Goal: Task Accomplishment & Management: Complete application form

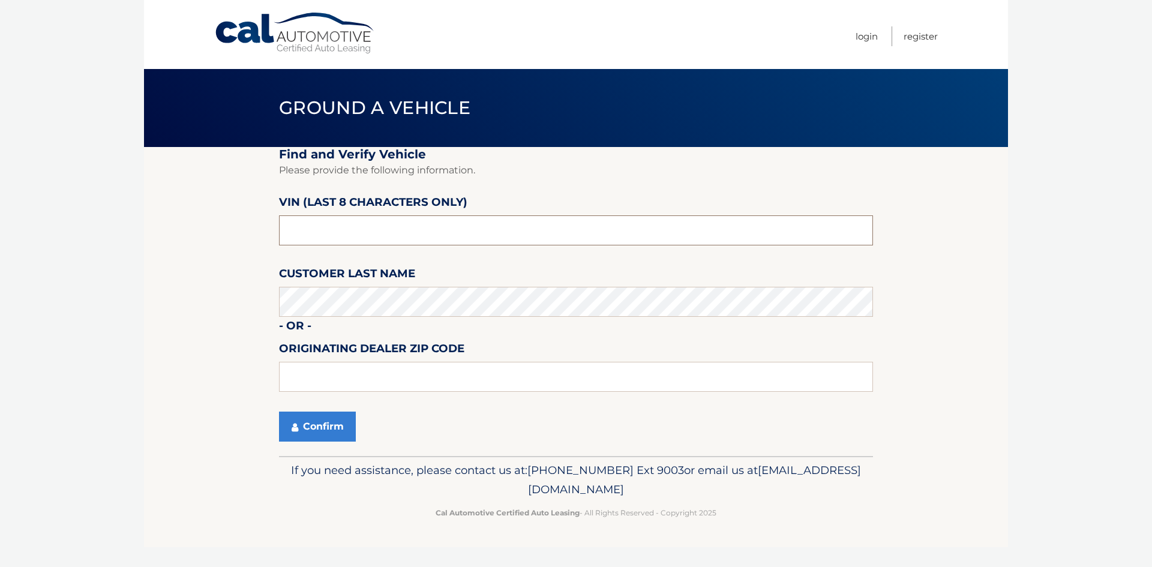
click at [353, 240] on input "text" at bounding box center [576, 230] width 594 height 30
click at [326, 226] on input "text" at bounding box center [576, 230] width 594 height 30
type input "PC530072"
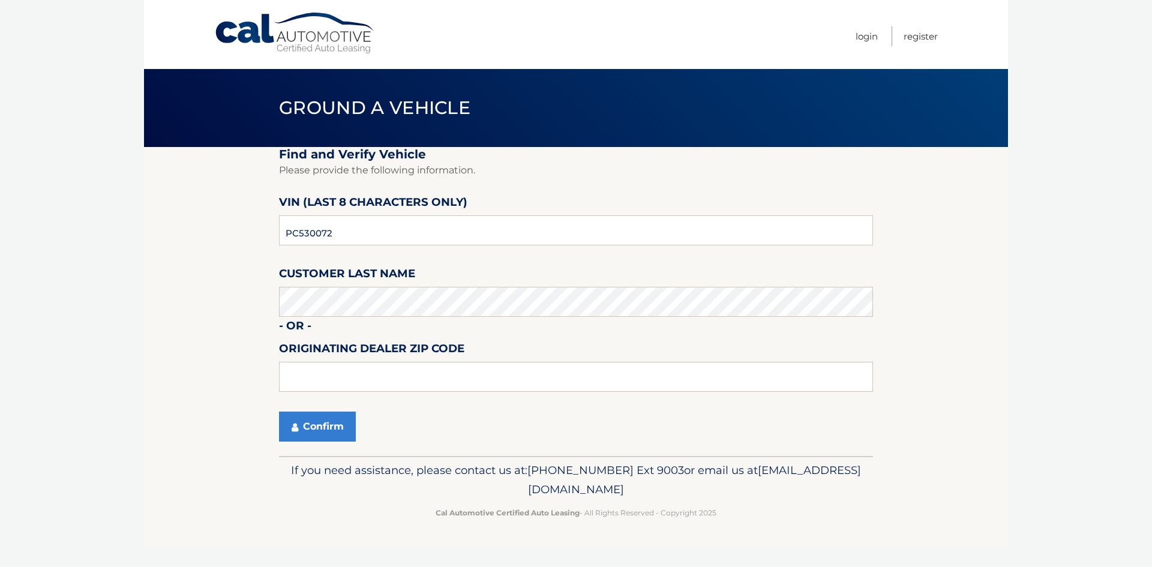
click at [338, 286] on label "Customer Last Name" at bounding box center [347, 276] width 136 height 22
click at [298, 434] on button "Confirm" at bounding box center [317, 427] width 77 height 30
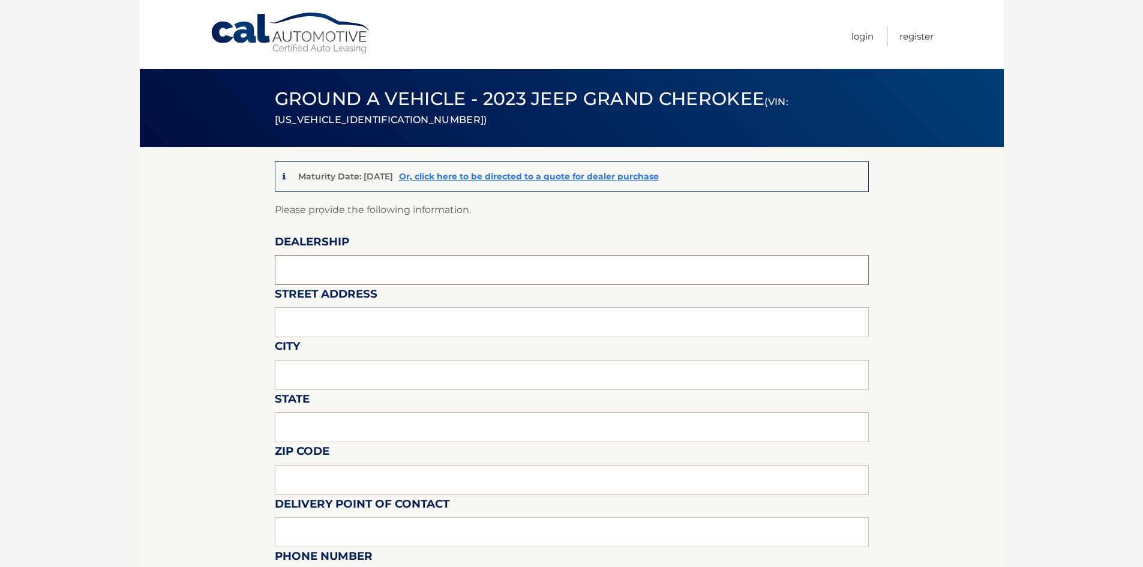
click at [322, 268] on input "text" at bounding box center [572, 270] width 594 height 30
type input "CDJR OF TAMPA BAY"
click at [316, 313] on input "text" at bounding box center [572, 322] width 594 height 30
click at [326, 320] on input "text" at bounding box center [572, 322] width 594 height 30
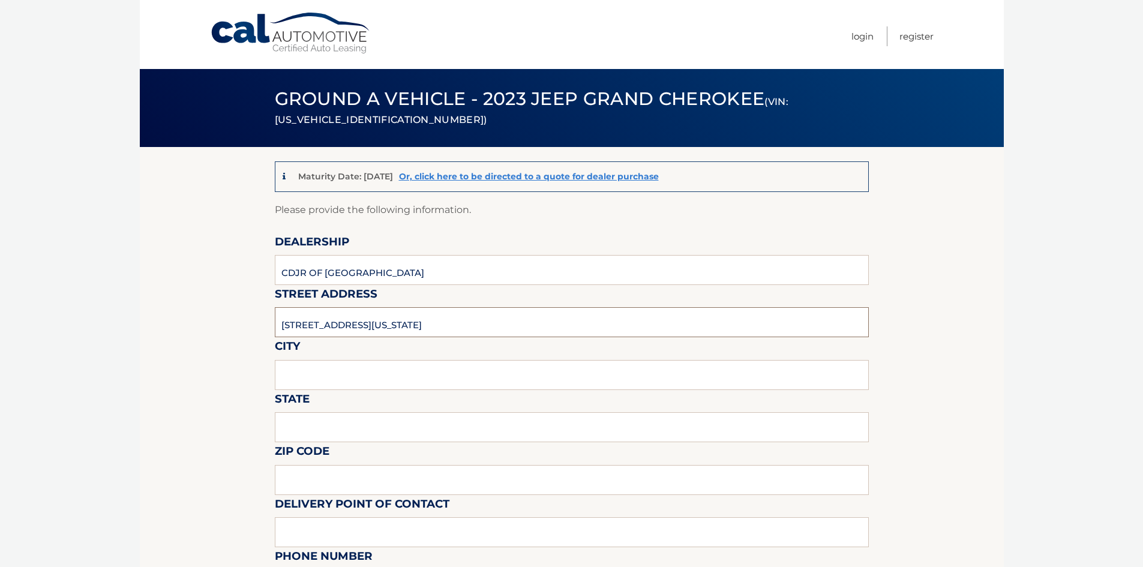
type input "10909 N FLORIDA AVE"
type input "TAMPA"
type input "FL"
type input "33612"
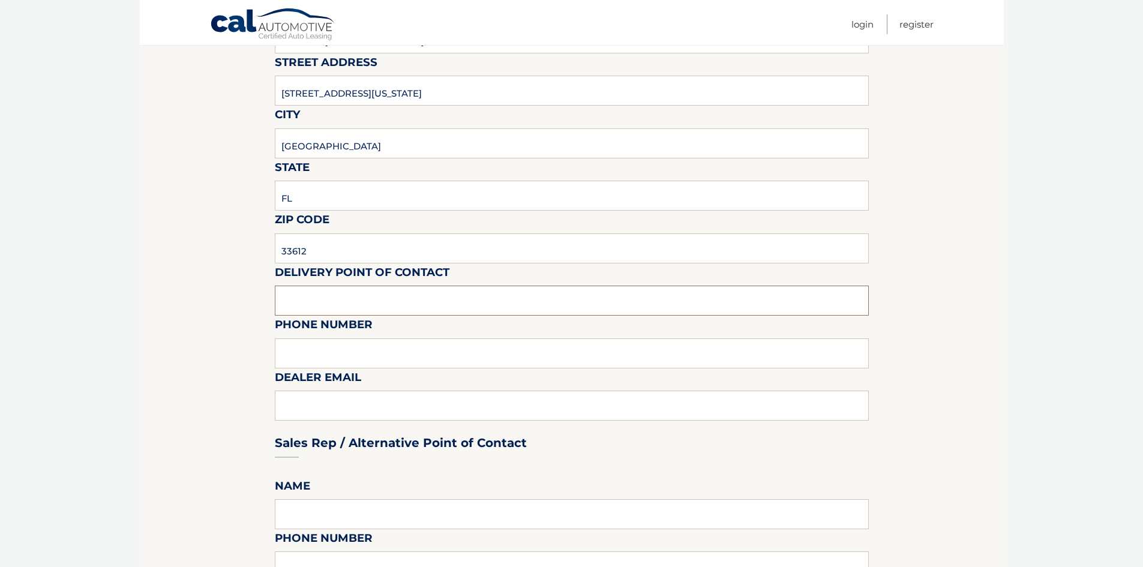
scroll to position [240, 0]
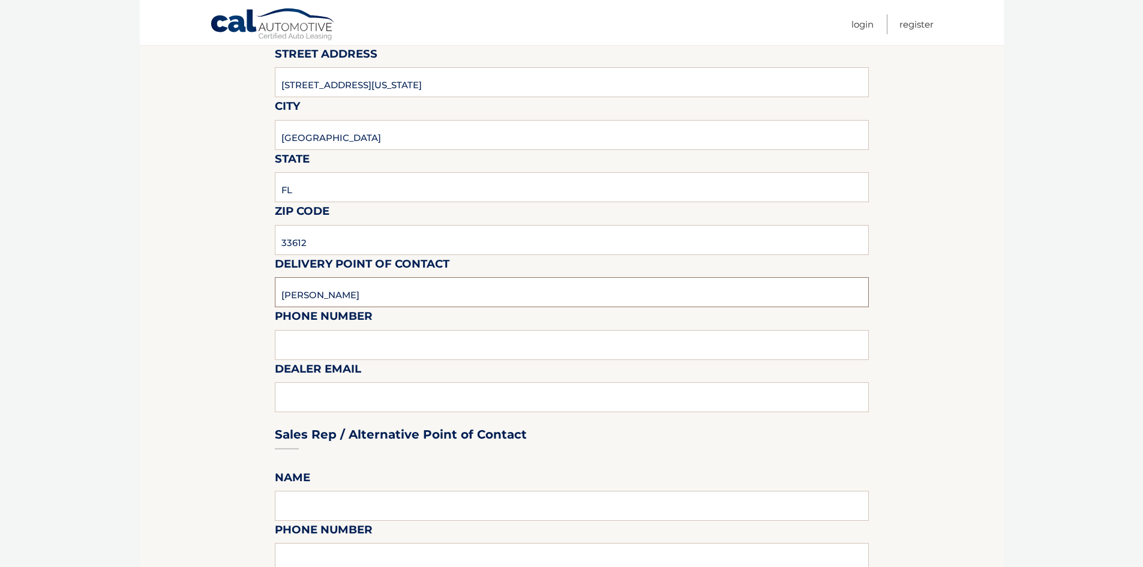
type input "ADAM CLARKE"
click at [311, 341] on input "text" at bounding box center [572, 345] width 594 height 30
type input "8135483477"
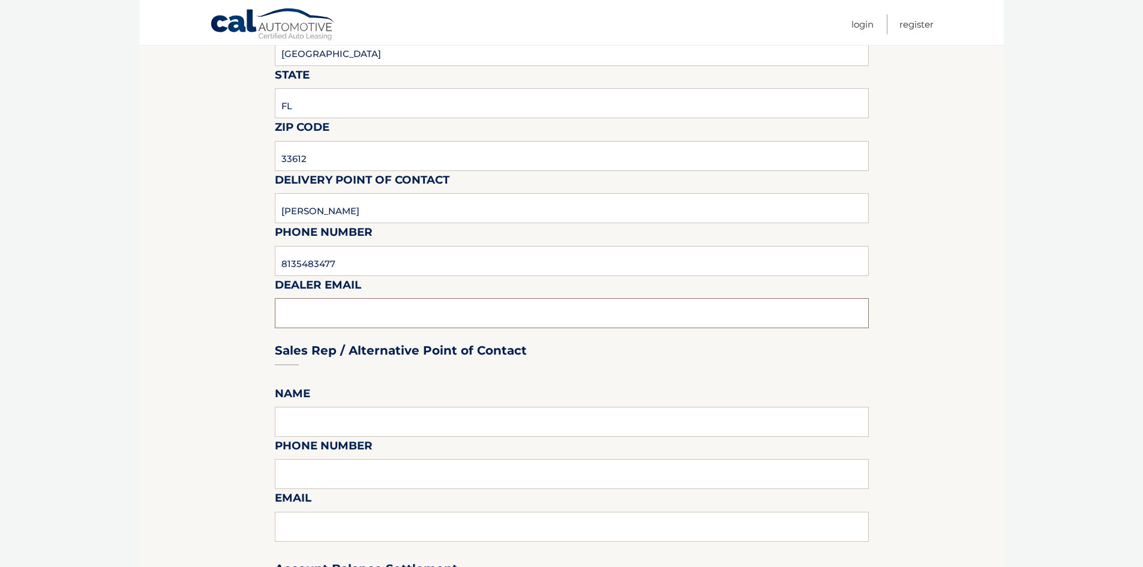
scroll to position [360, 0]
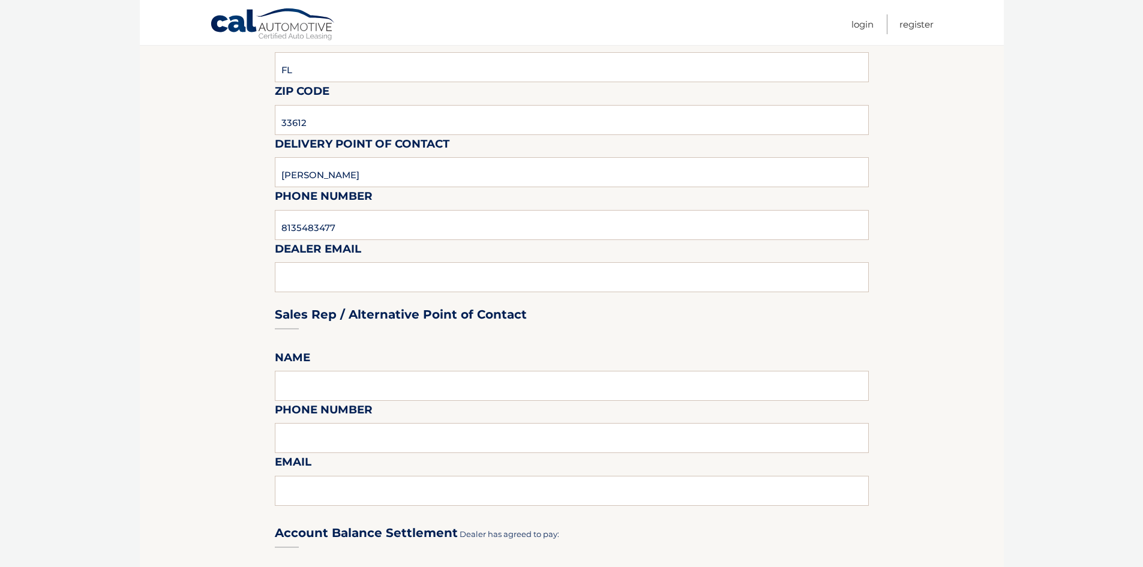
drag, startPoint x: 314, startPoint y: 293, endPoint x: 313, endPoint y: 287, distance: 6.0
click at [314, 293] on div "Sales Rep / Alternative Point of Contact" at bounding box center [572, 292] width 594 height 85
click at [314, 273] on div "Sales Rep / Alternative Point of Contact" at bounding box center [572, 292] width 594 height 85
drag, startPoint x: 314, startPoint y: 273, endPoint x: 366, endPoint y: 354, distance: 96.4
click at [331, 323] on div "Sales Rep / Alternative Point of Contact" at bounding box center [572, 292] width 594 height 85
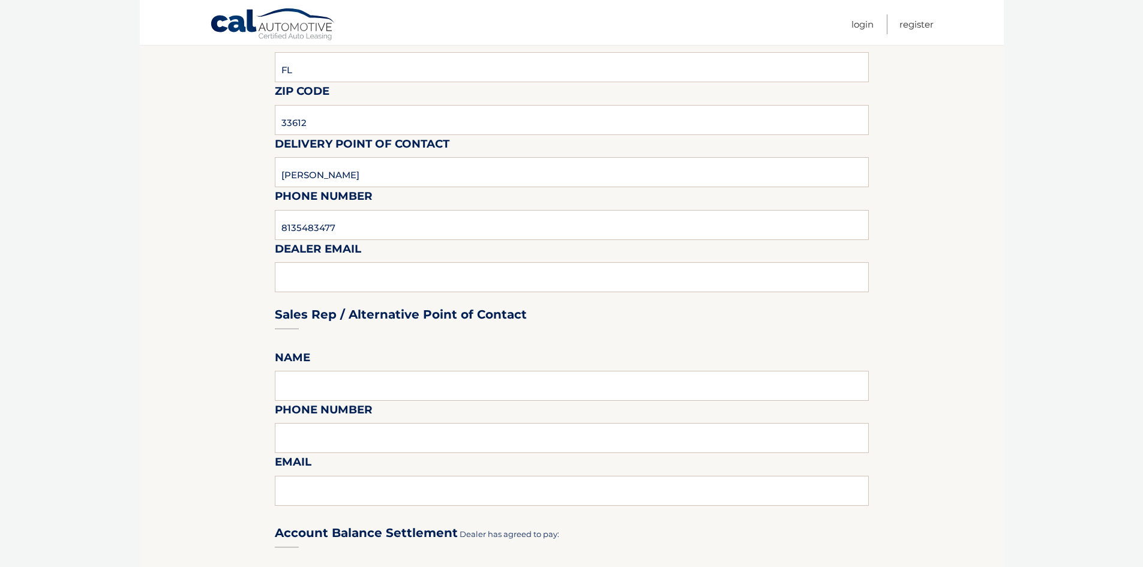
click at [312, 275] on div "Sales Rep / Alternative Point of Contact" at bounding box center [572, 292] width 594 height 85
click at [362, 275] on div "Sales Rep / Alternative Point of Contact" at bounding box center [572, 292] width 594 height 85
click at [443, 269] on div "Sales Rep / Alternative Point of Contact" at bounding box center [572, 292] width 594 height 85
click at [355, 272] on div "Sales Rep / Alternative Point of Contact" at bounding box center [572, 292] width 594 height 85
click at [365, 220] on input "8135483477" at bounding box center [572, 225] width 594 height 30
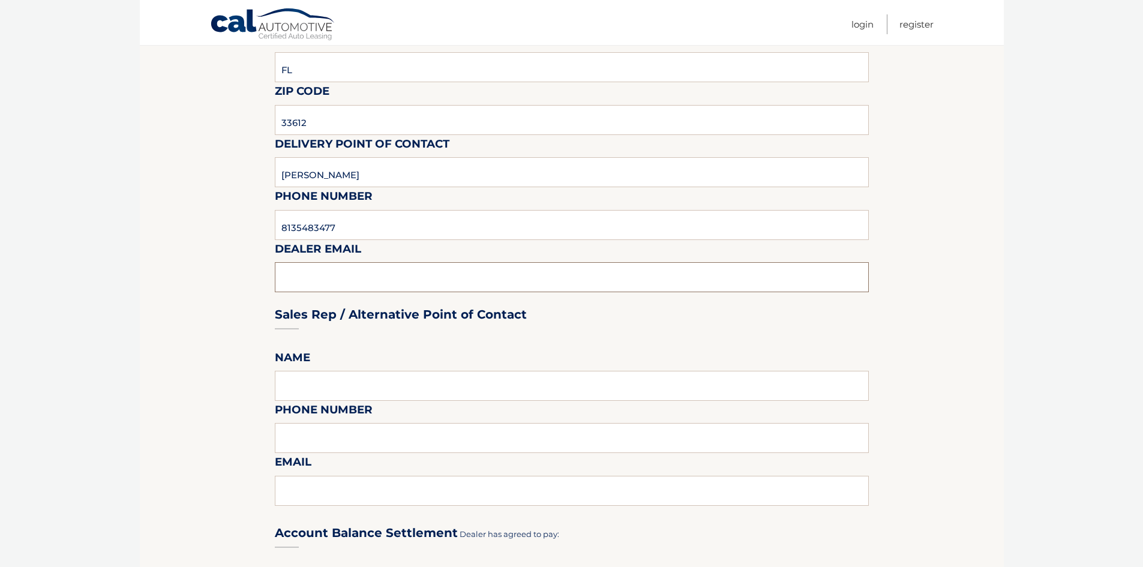
paste input "aclarke@cdjroftampabay.com"
type input "aclarke@cdjroftampabay.com"
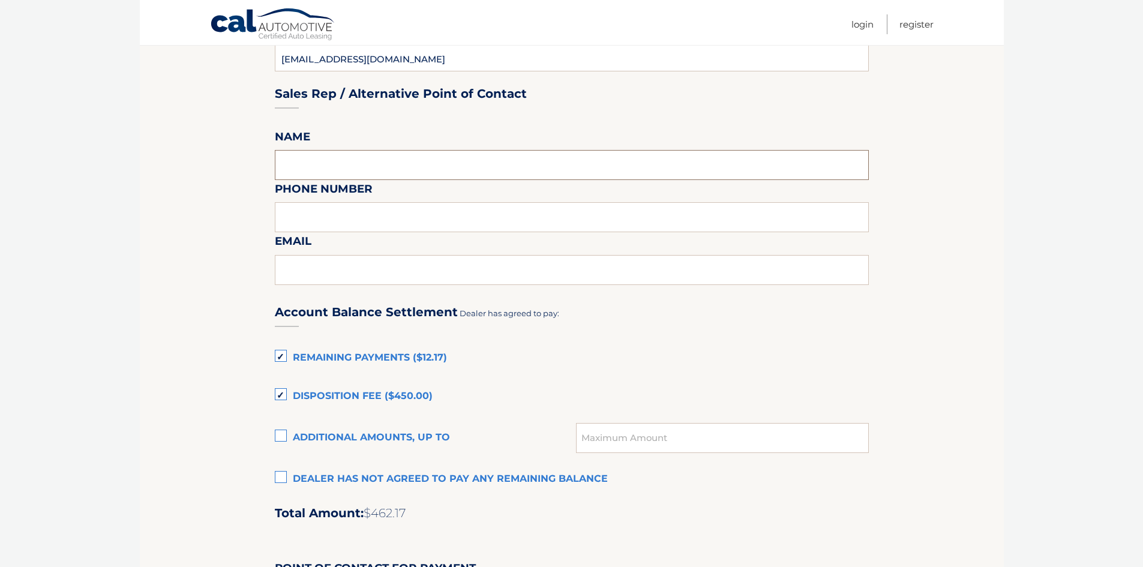
scroll to position [600, 0]
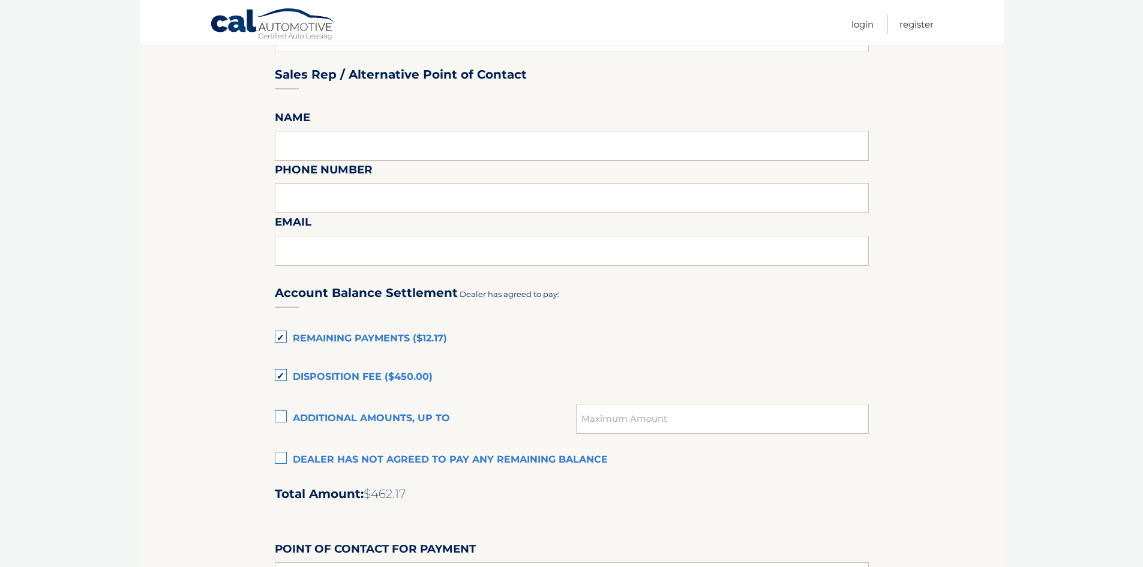
click at [287, 338] on label "Remaining Payments ($12.17)" at bounding box center [572, 339] width 594 height 24
click at [0, 0] on input "Remaining Payments ($12.17)" at bounding box center [0, 0] width 0 height 0
click at [279, 371] on label "Disposition Fee ($450.00)" at bounding box center [572, 377] width 594 height 24
click at [0, 0] on input "Disposition Fee ($450.00)" at bounding box center [0, 0] width 0 height 0
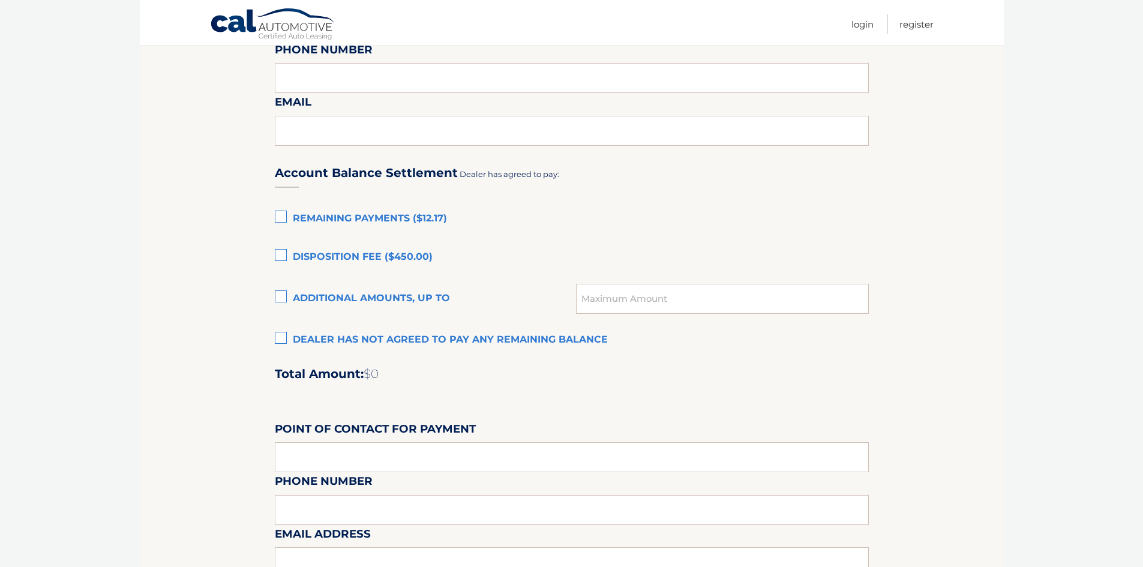
click at [395, 337] on label "Dealer has not agreed to pay any remaining balance" at bounding box center [572, 340] width 594 height 24
click at [0, 0] on input "Dealer has not agreed to pay any remaining balance" at bounding box center [0, 0] width 0 height 0
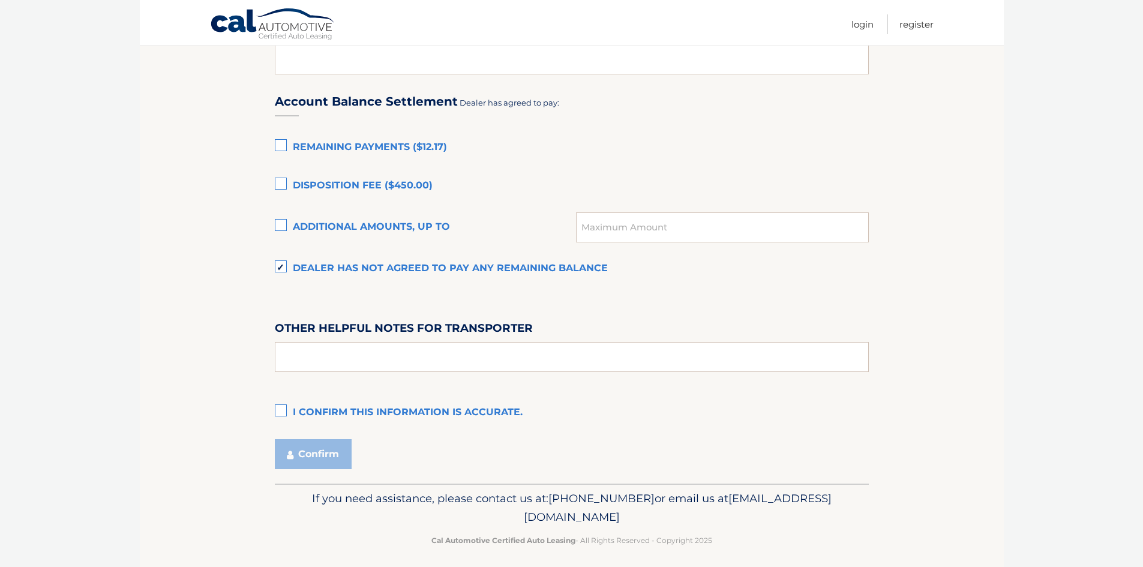
scroll to position [799, 0]
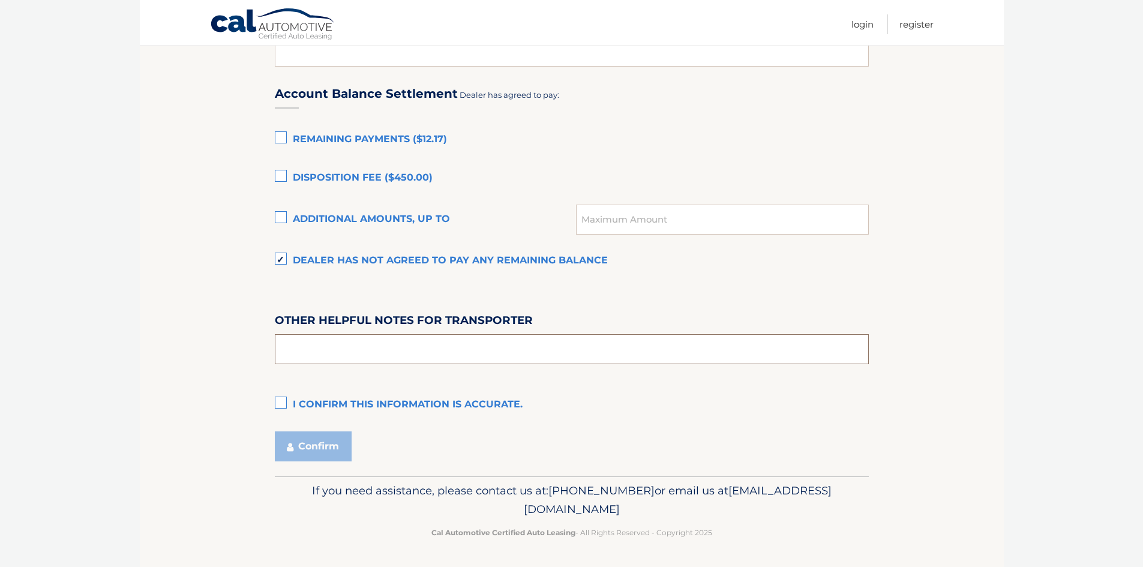
click at [428, 356] on input "text" at bounding box center [572, 349] width 594 height 30
click at [277, 405] on label "I confirm this information is accurate." at bounding box center [572, 405] width 594 height 24
click at [0, 0] on input "I confirm this information is accurate." at bounding box center [0, 0] width 0 height 0
click at [366, 355] on input "text" at bounding box center [572, 349] width 594 height 30
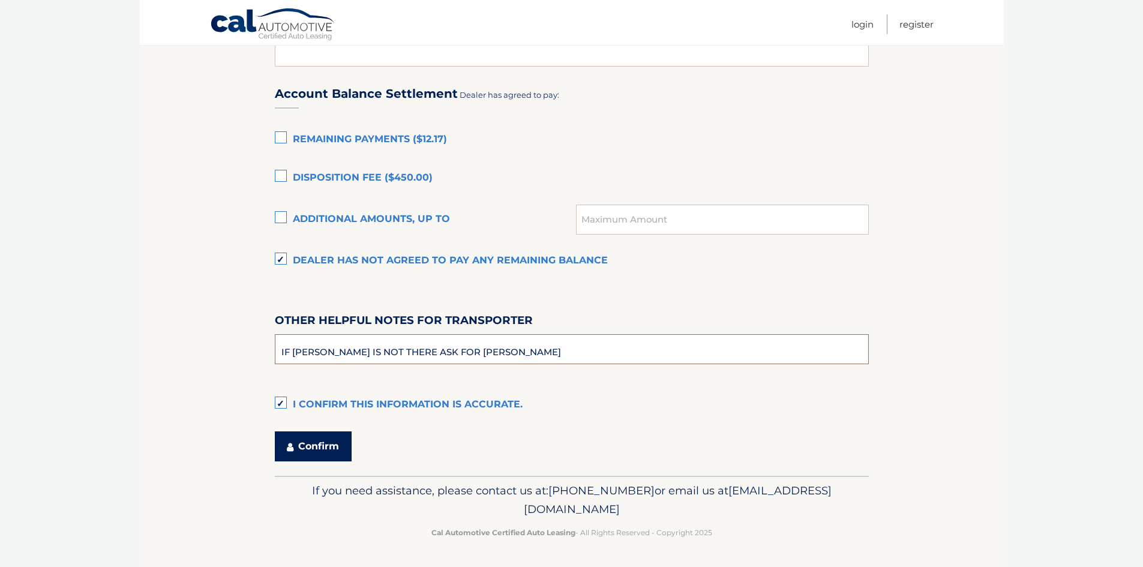
type input "IF ADAM CLARKE IS NOT THERE ASK FOR MIKE SHUMAN"
click at [317, 451] on button "Confirm" at bounding box center [313, 446] width 77 height 30
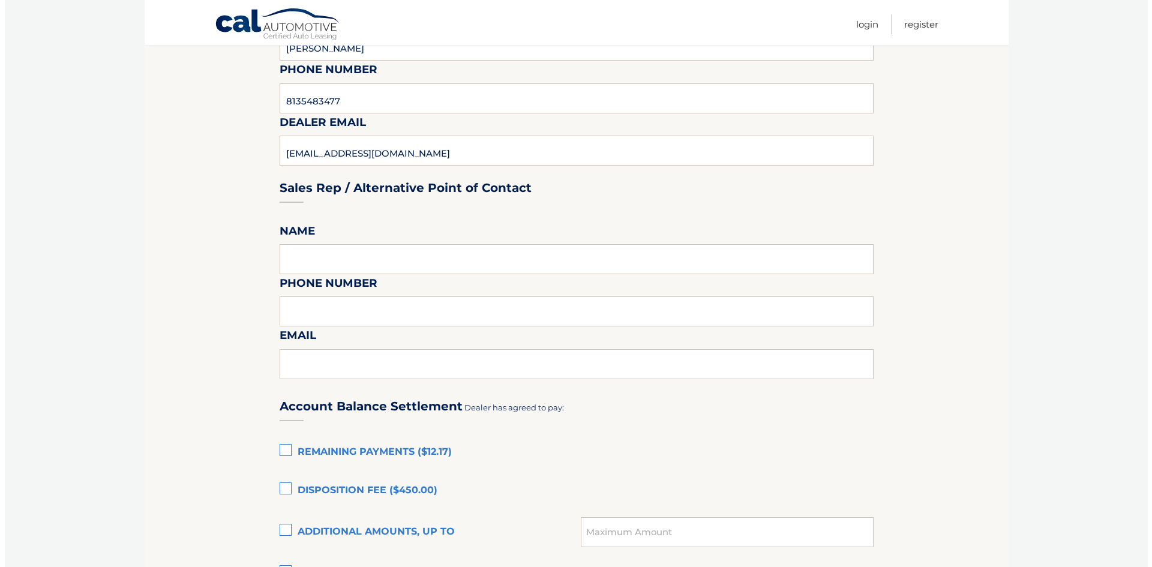
scroll to position [259, 0]
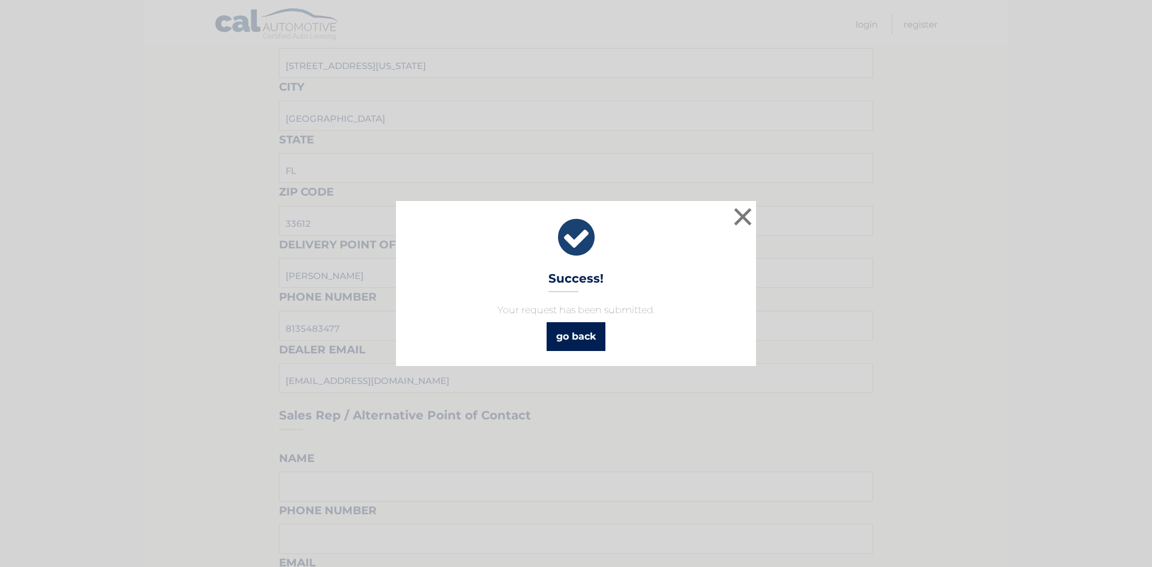
click at [579, 334] on link "go back" at bounding box center [576, 336] width 59 height 29
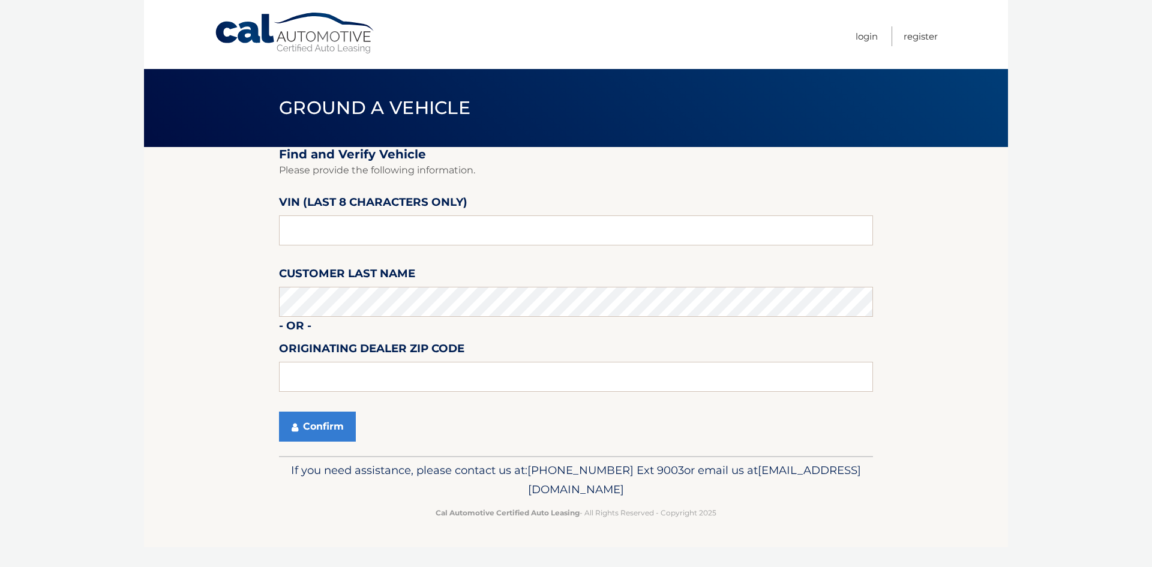
click at [294, 40] on link "Cal Automotive" at bounding box center [295, 33] width 162 height 43
